Goal: Use online tool/utility: Use online tool/utility

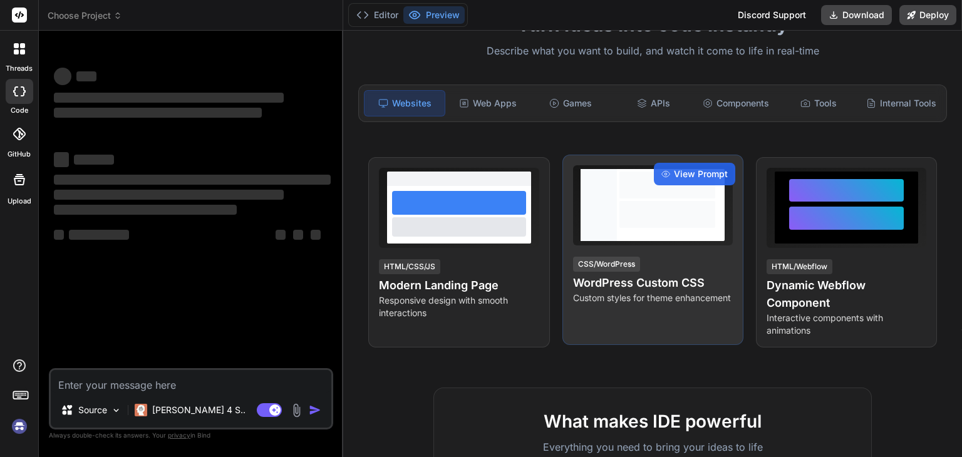
scroll to position [105, 0]
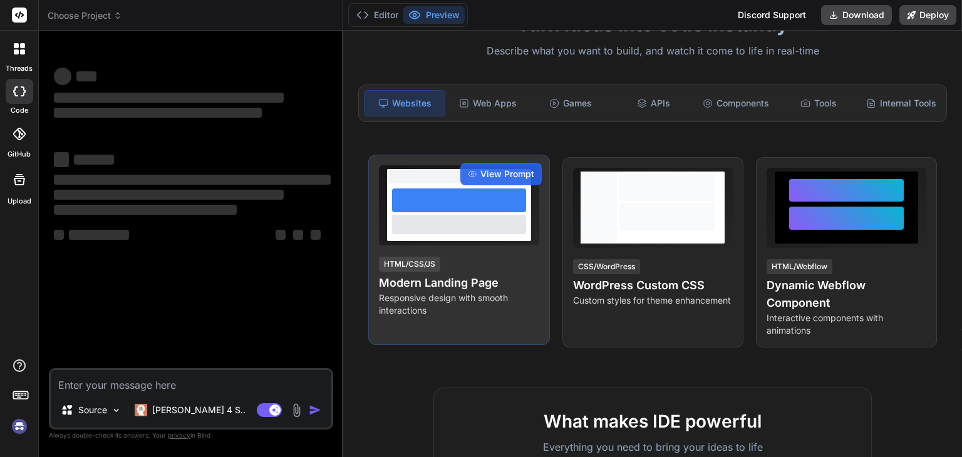
click at [505, 263] on div "View Prompt HTML/CSS/JS Modern Landing Page Responsive design with smooth inter…" at bounding box center [458, 250] width 181 height 190
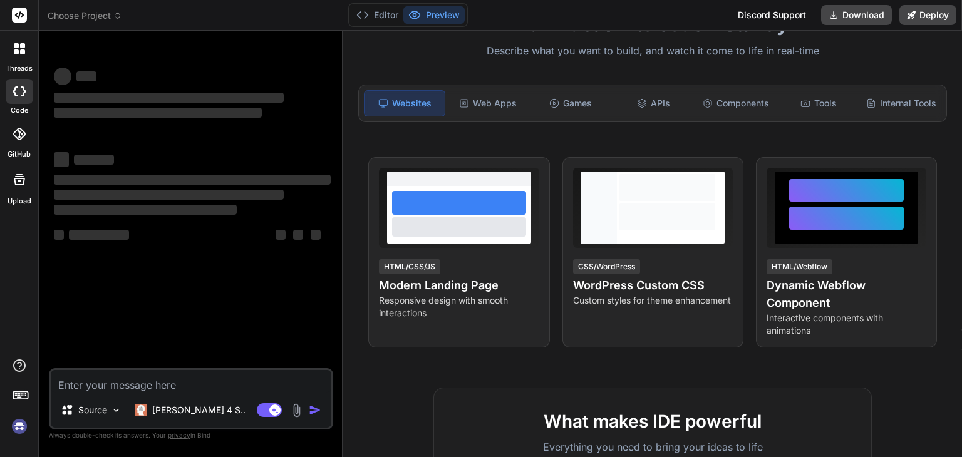
click at [226, 389] on textarea at bounding box center [191, 381] width 281 height 23
type textarea "x"
type textarea "m"
type textarea "x"
type textarea "ma"
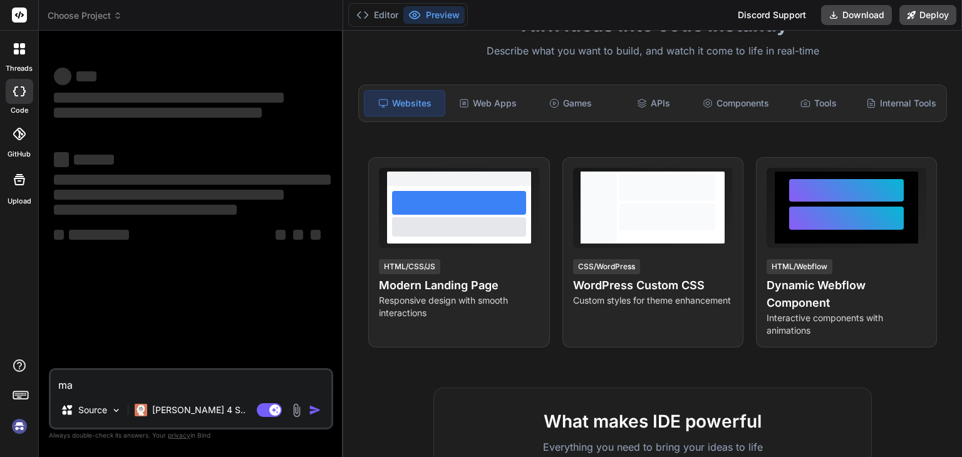
type textarea "x"
type textarea "mak"
type textarea "x"
type textarea "make"
type textarea "x"
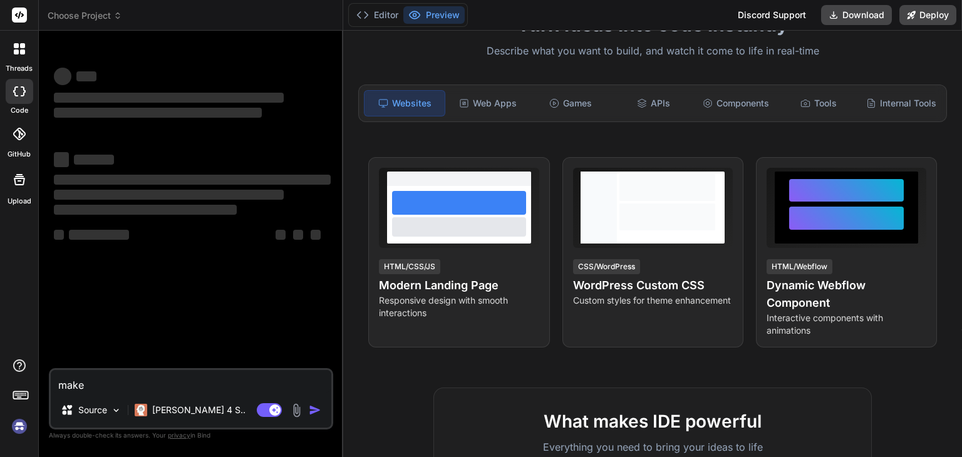
type textarea "make"
type textarea "x"
type textarea "make w"
type textarea "x"
type textarea "make we"
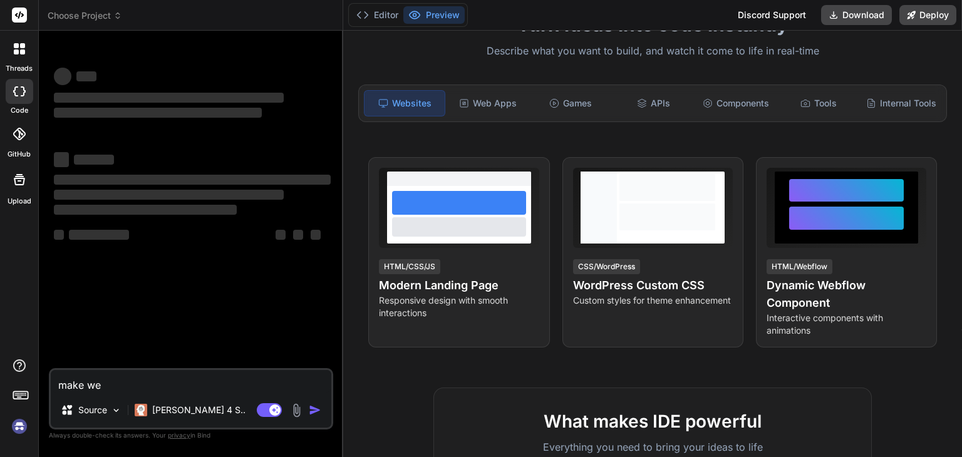
type textarea "x"
type textarea "make web"
type textarea "x"
type textarea "make webs"
type textarea "x"
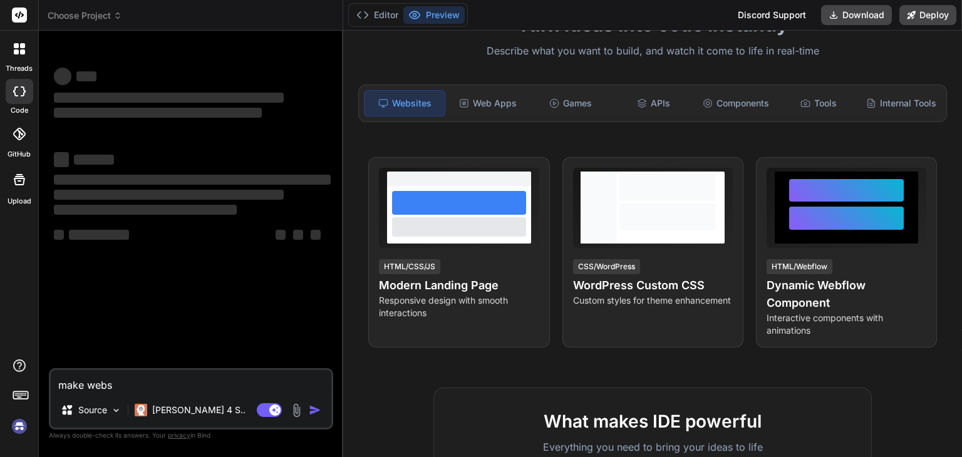
type textarea "make websi"
type textarea "x"
type textarea "make websir"
type textarea "x"
type textarea "make websire"
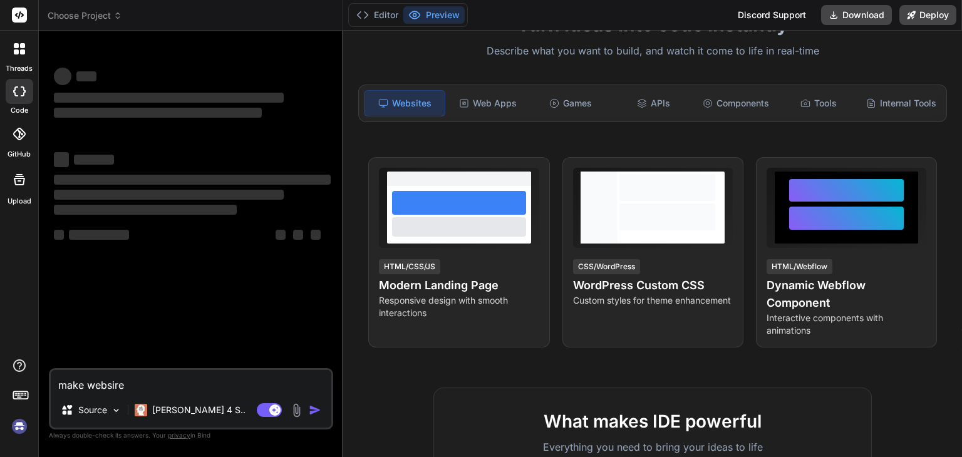
type textarea "x"
type textarea "make websire"
type textarea "x"
type textarea "make websire"
type textarea "x"
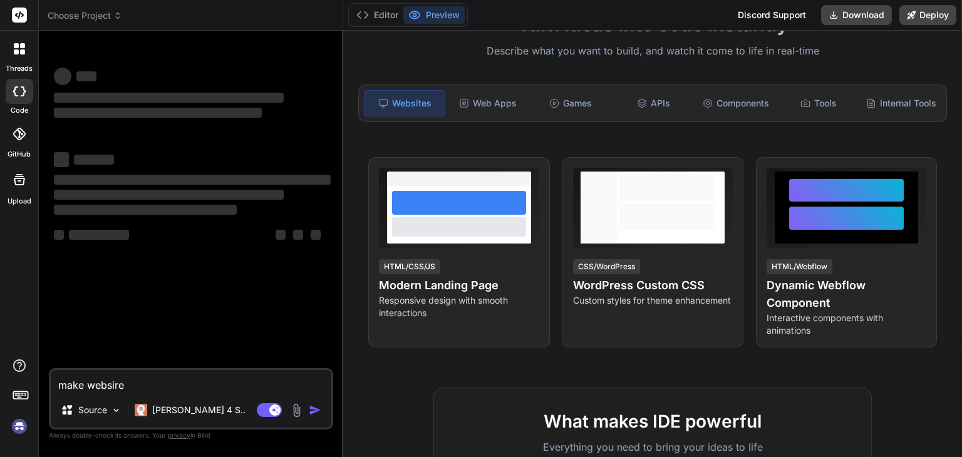
type textarea "make websir"
type textarea "x"
type textarea "make websi"
type textarea "x"
type textarea "make websit"
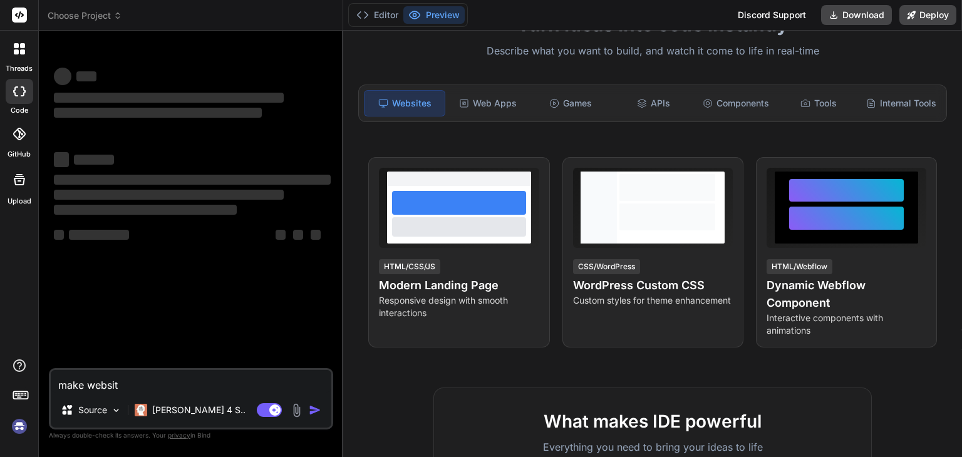
type textarea "x"
type textarea "make website"
type textarea "x"
type textarea "make website"
type textarea "x"
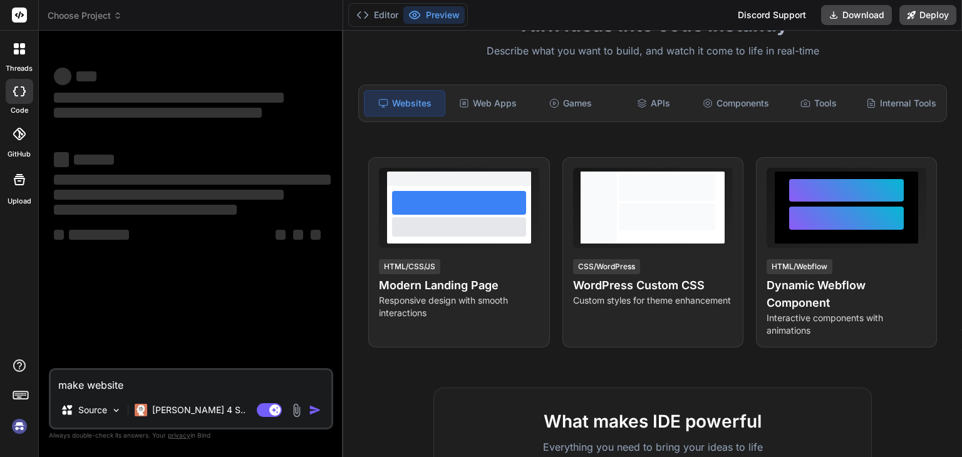
type textarea "make website o"
type textarea "x"
type textarea "make website of"
type textarea "x"
type textarea "make website of"
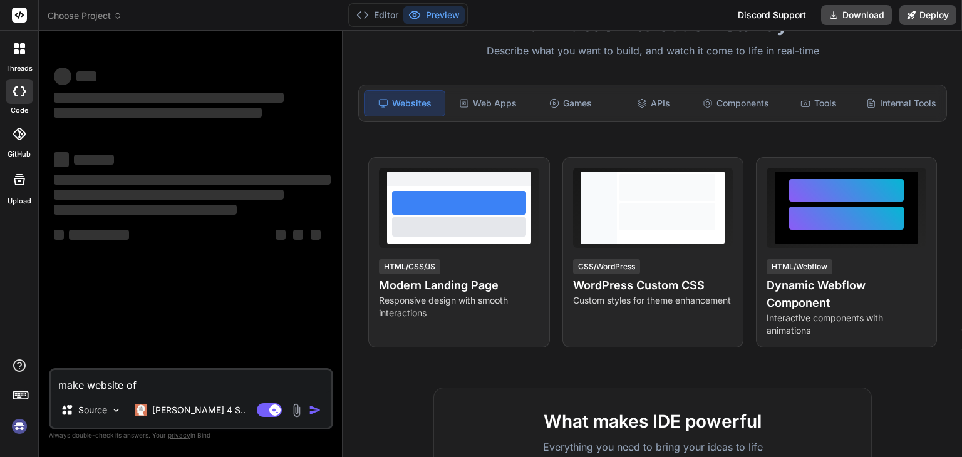
type textarea "x"
type textarea "make website of s"
type textarea "x"
type textarea "make website of sh"
type textarea "x"
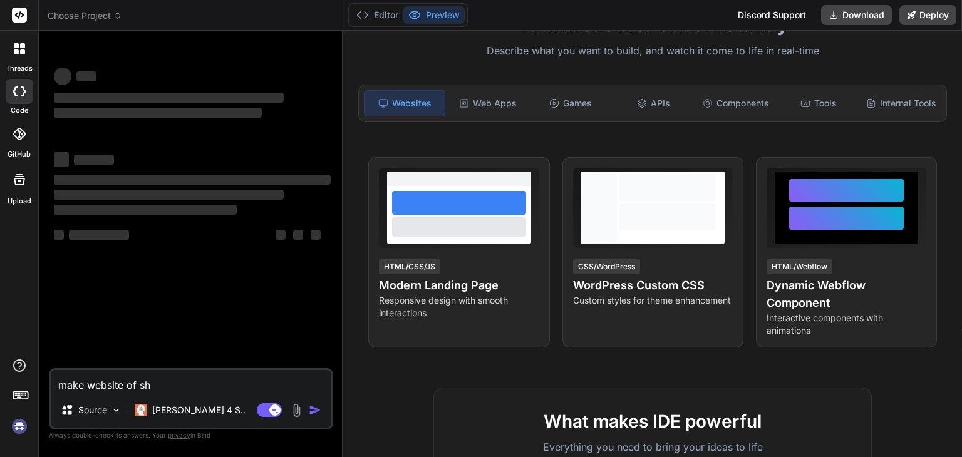
type textarea "make website of sho"
type textarea "x"
type textarea "make website of shoe"
type textarea "x"
type textarea "make website of shoe"
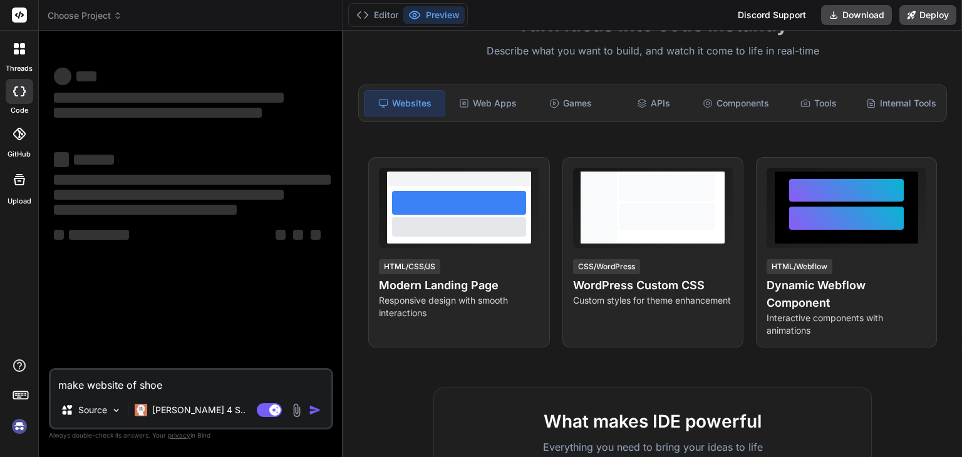
type textarea "x"
type textarea "make website of shoe s"
type textarea "x"
type textarea "make website of shoe st"
type textarea "x"
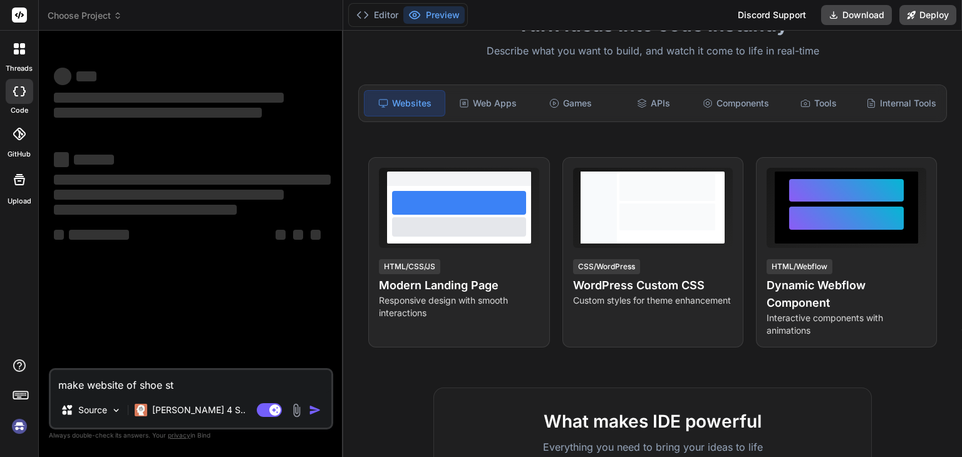
type textarea "make website of shoe sto"
type textarea "x"
type textarea "make website of shoe stor"
type textarea "x"
type textarea "make website of shoe store"
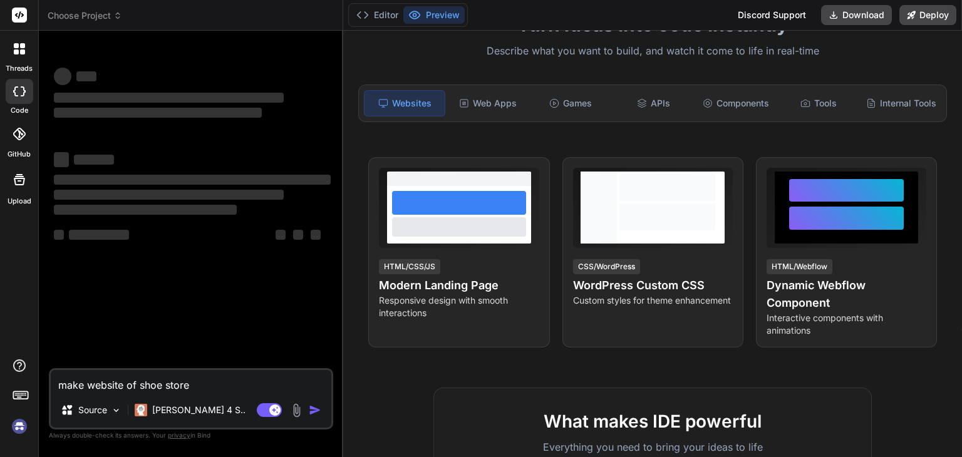
click at [273, 381] on textarea "make website of shoe store" at bounding box center [191, 381] width 281 height 23
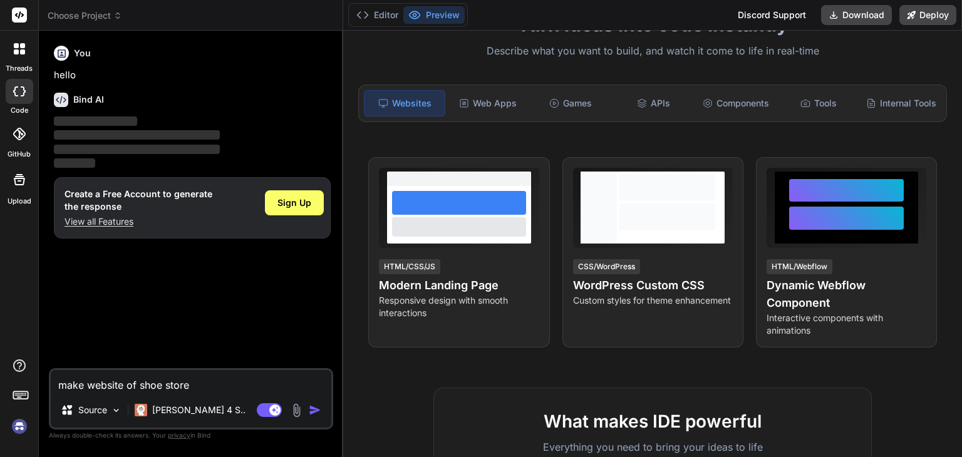
click at [215, 385] on textarea "make website of shoe store" at bounding box center [191, 381] width 281 height 23
click at [311, 416] on img "button" at bounding box center [315, 410] width 13 height 13
click at [288, 204] on span "Sign Up" at bounding box center [294, 203] width 34 height 13
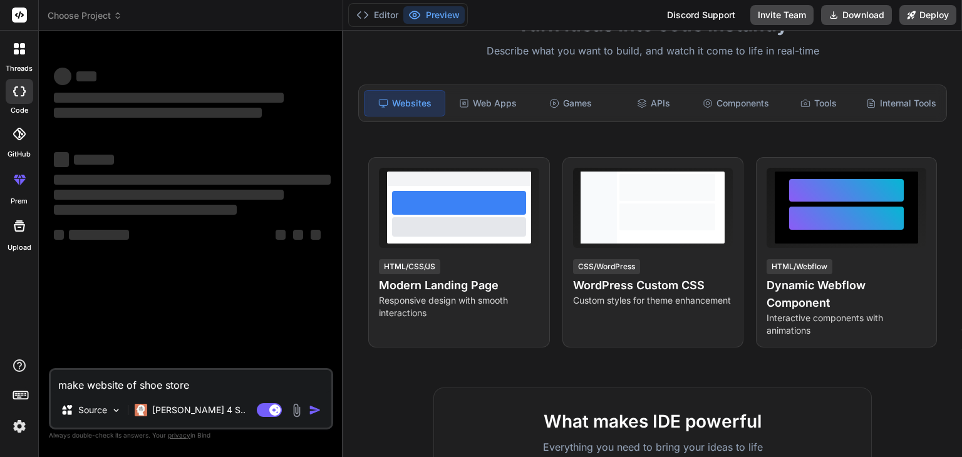
click at [309, 418] on div "Source Claude 4 S.." at bounding box center [191, 413] width 281 height 30
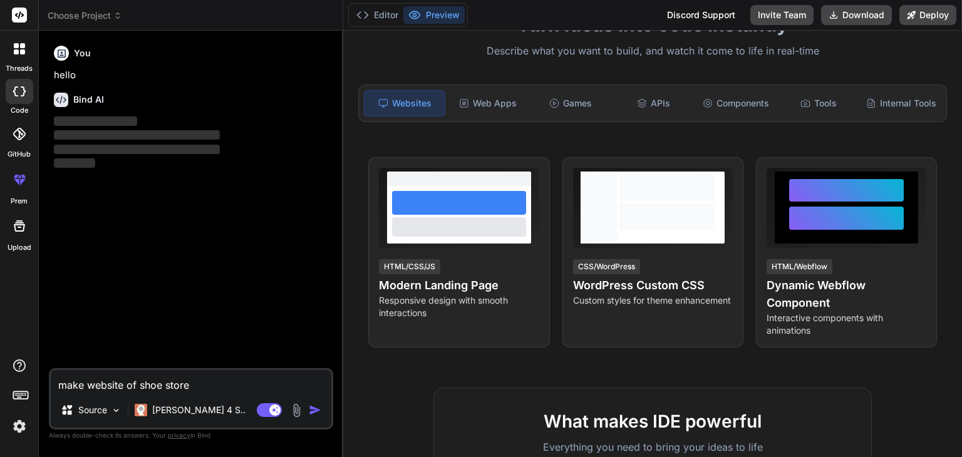
click at [320, 405] on img "button" at bounding box center [315, 410] width 13 height 13
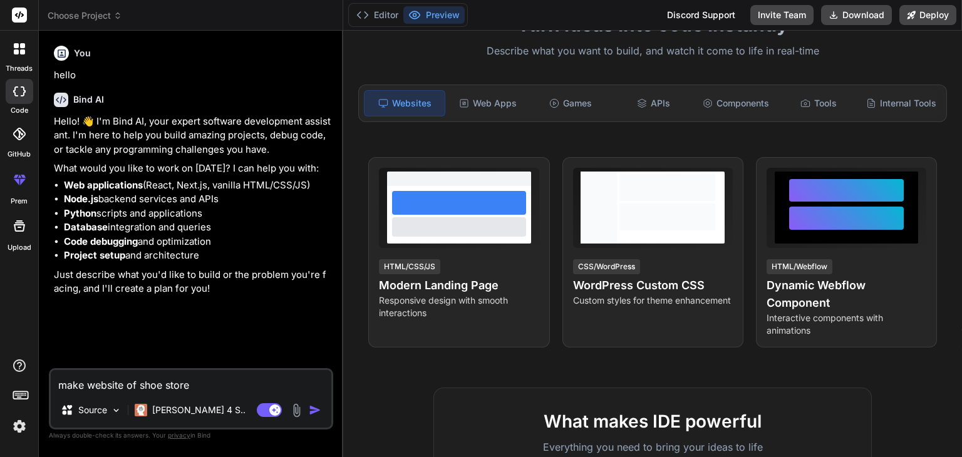
click at [320, 405] on img "button" at bounding box center [315, 410] width 13 height 13
type textarea "x"
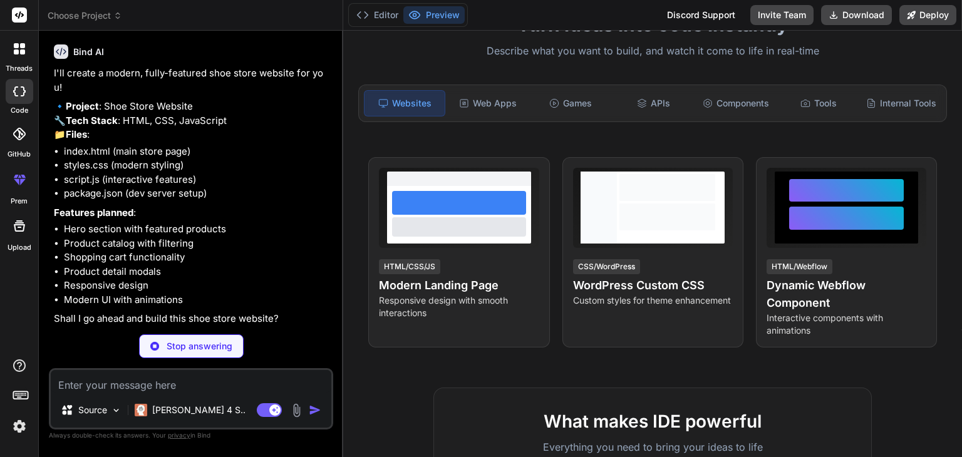
scroll to position [279, 0]
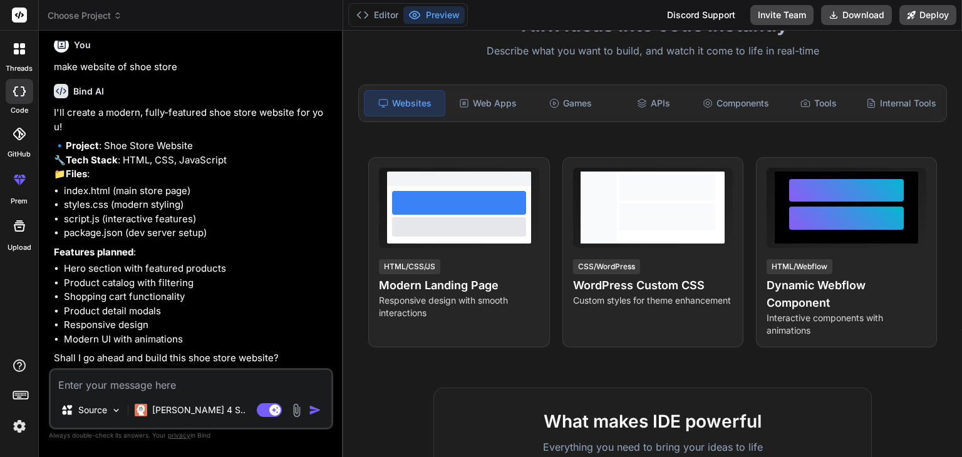
click at [227, 373] on textarea at bounding box center [191, 381] width 281 height 23
type textarea "x"
type textarea "7"
type textarea "x"
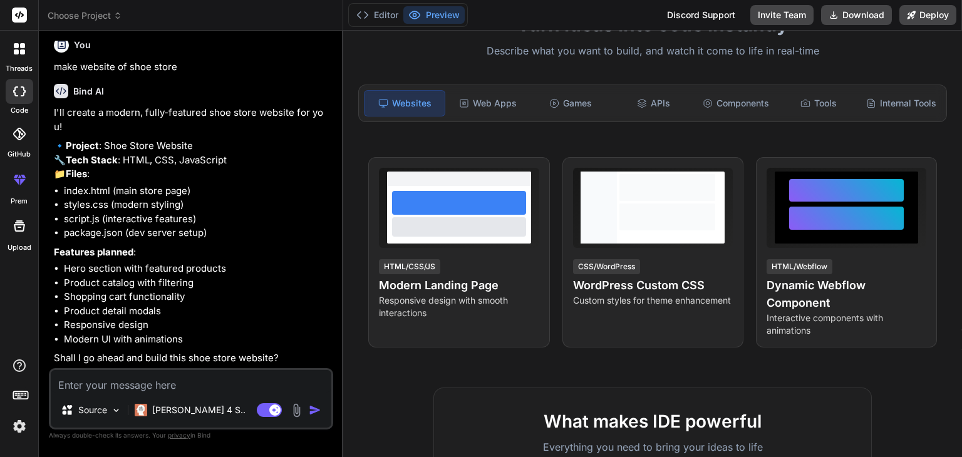
type textarea "y"
type textarea "x"
type textarea "ye"
type textarea "x"
type textarea "yes"
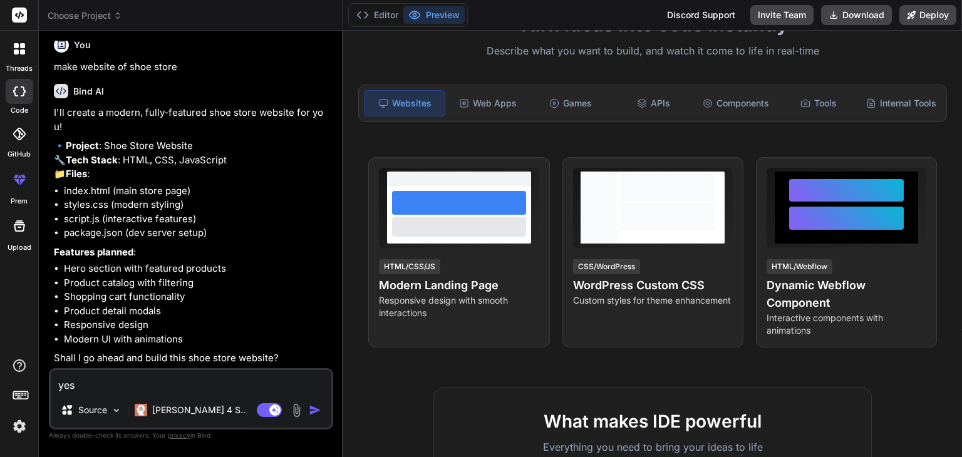
type textarea "x"
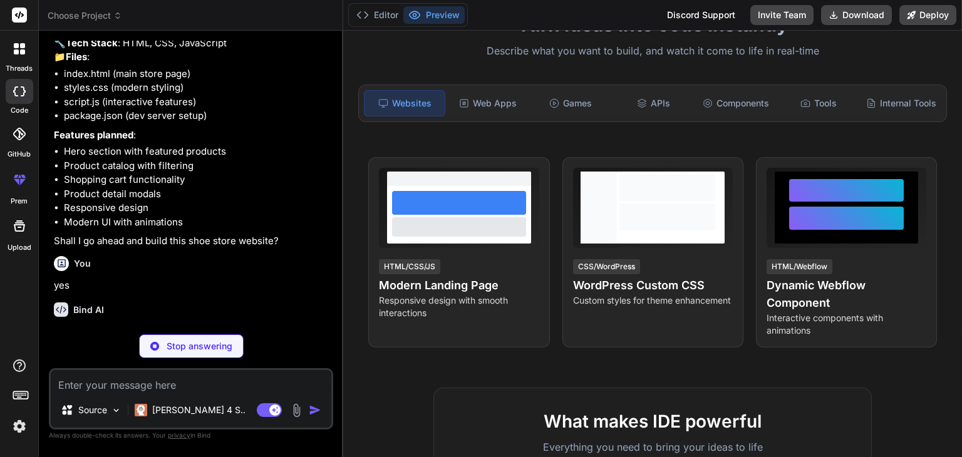
scroll to position [409, 0]
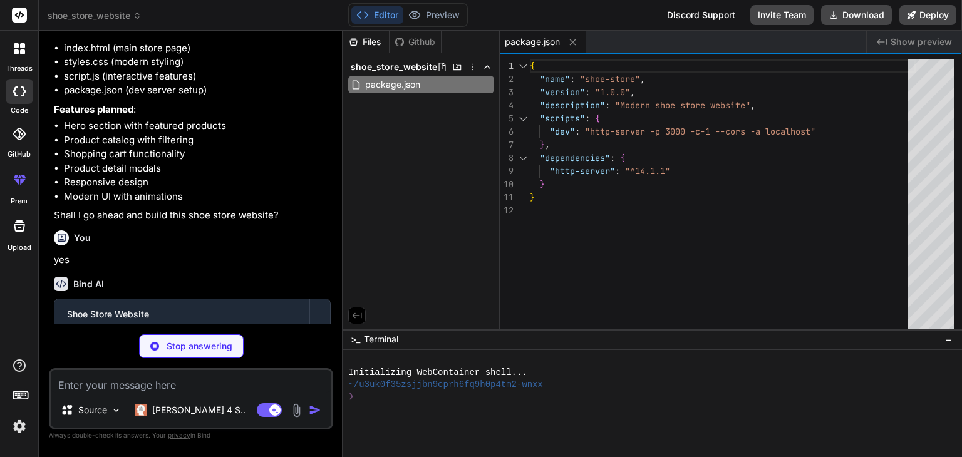
type textarea "x"
type textarea "</html>"
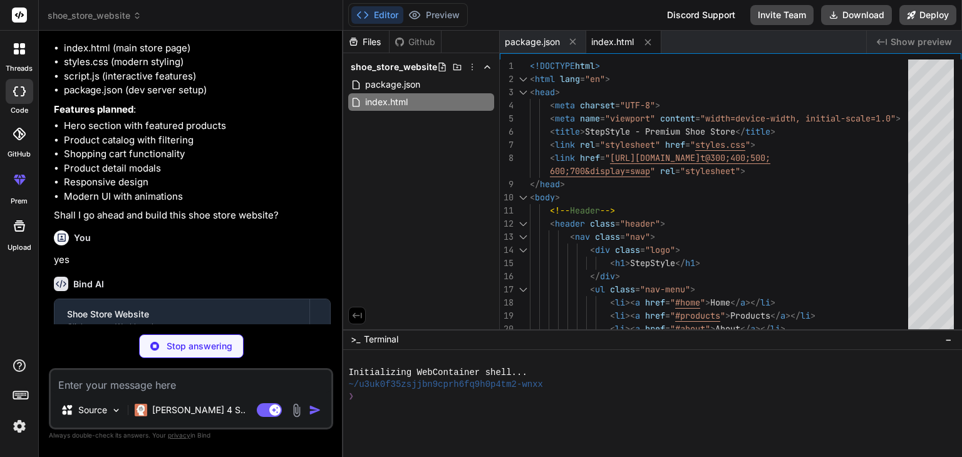
scroll to position [516, 0]
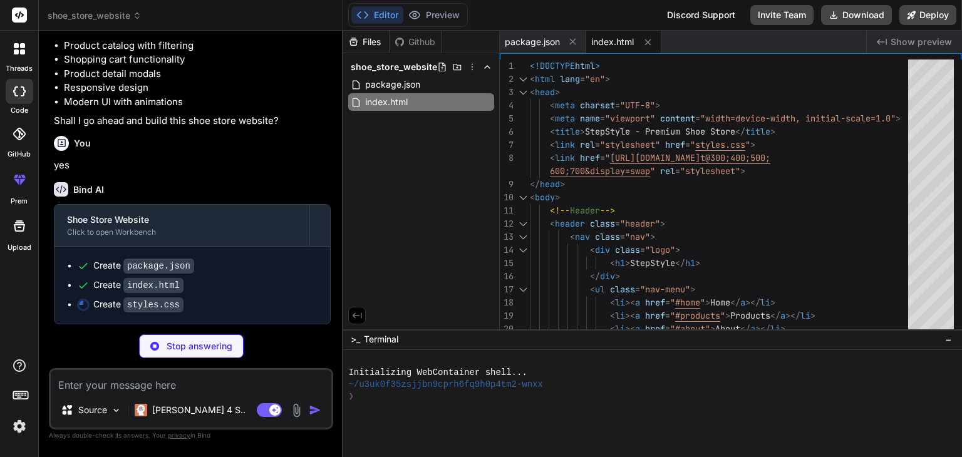
type textarea "x"
type textarea "}"
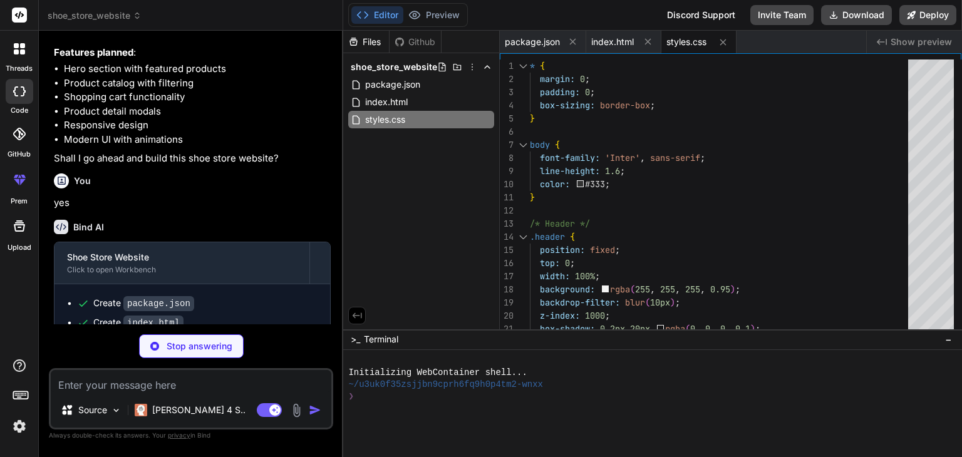
scroll to position [536, 0]
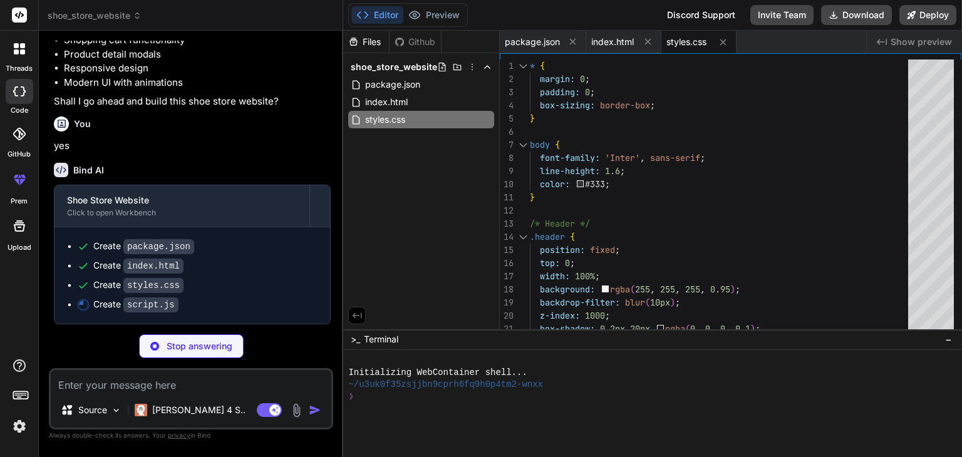
type textarea "x"
type textarea "} }"
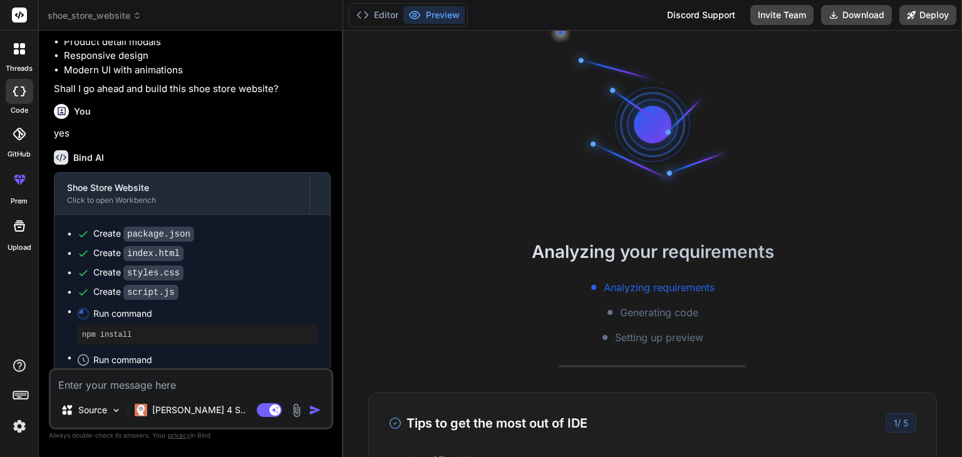
scroll to position [95, 0]
type textarea "x"
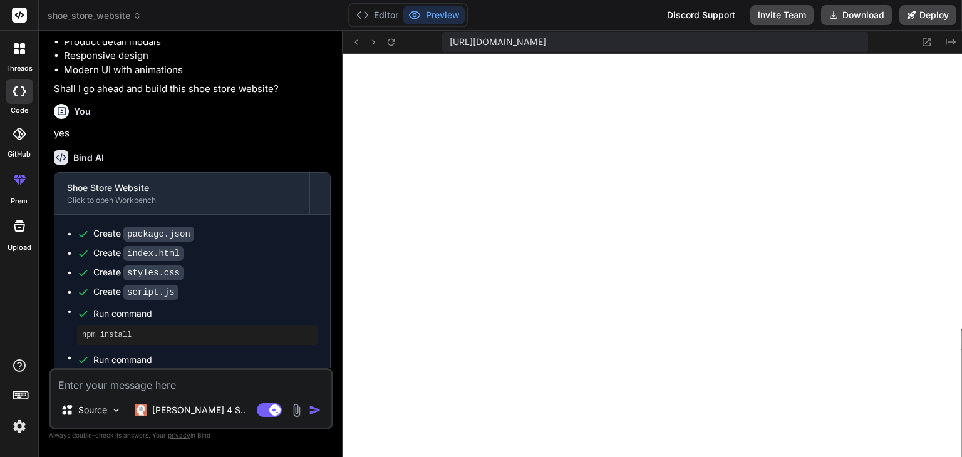
scroll to position [553, 0]
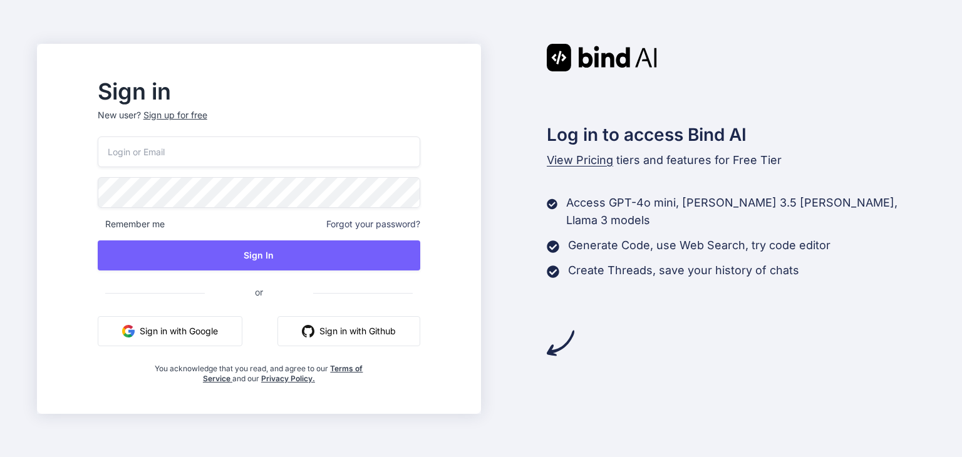
click at [234, 321] on button "Sign in with Google" at bounding box center [170, 331] width 145 height 30
